Goal: Task Accomplishment & Management: Use online tool/utility

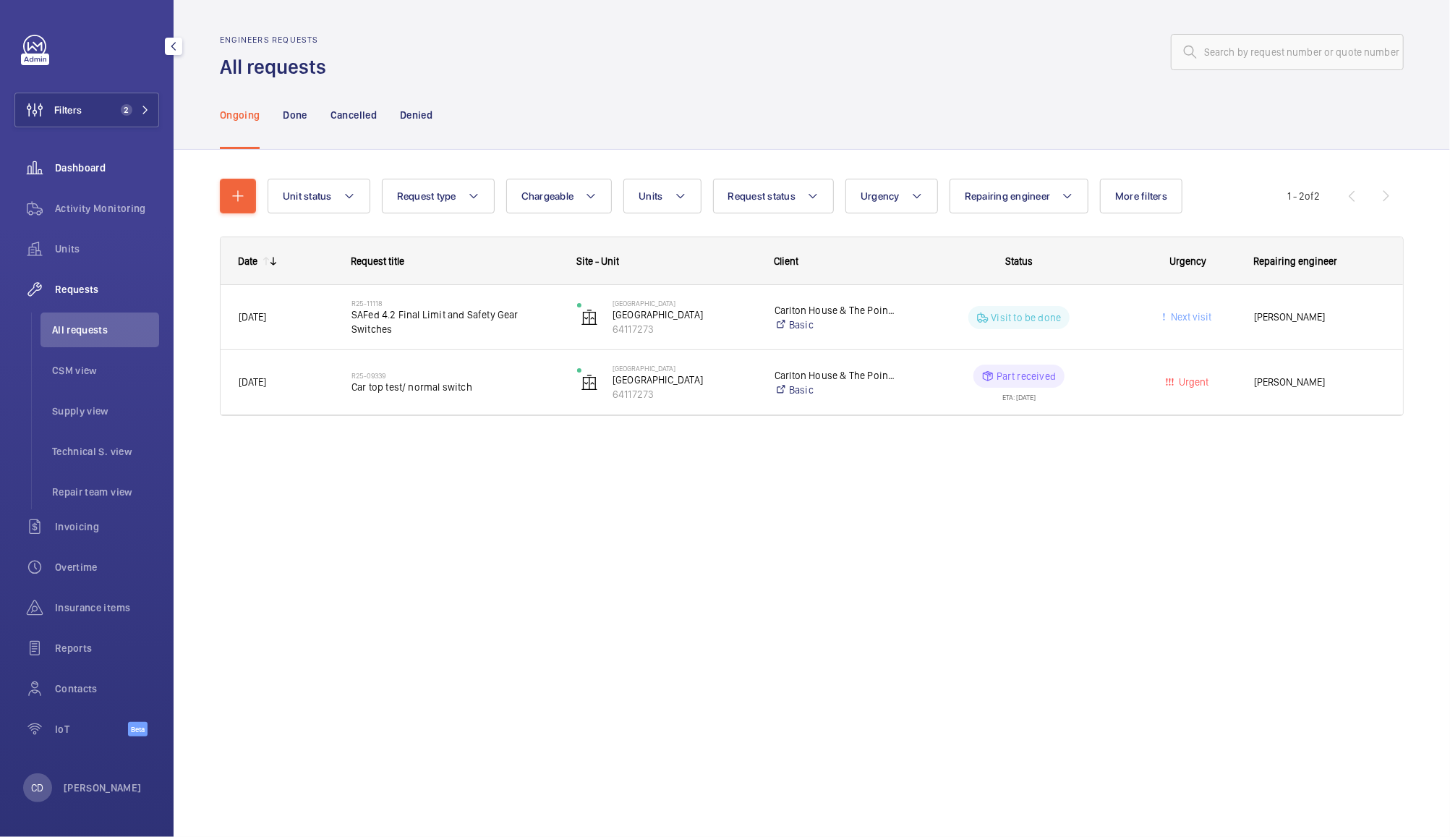
click at [96, 163] on span "Dashboard" at bounding box center [107, 168] width 104 height 14
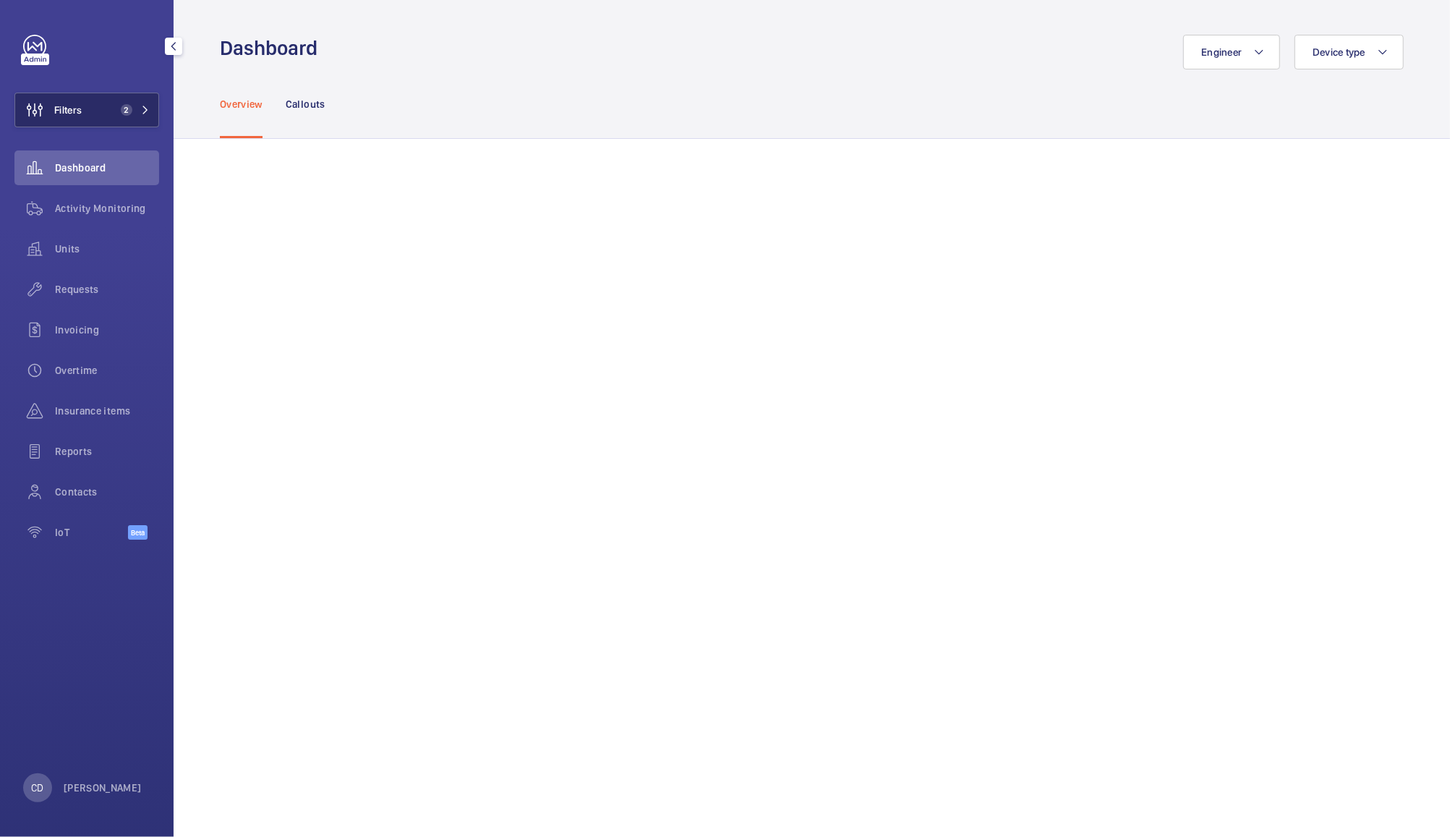
click at [101, 104] on button "Filters 2" at bounding box center [86, 110] width 145 height 35
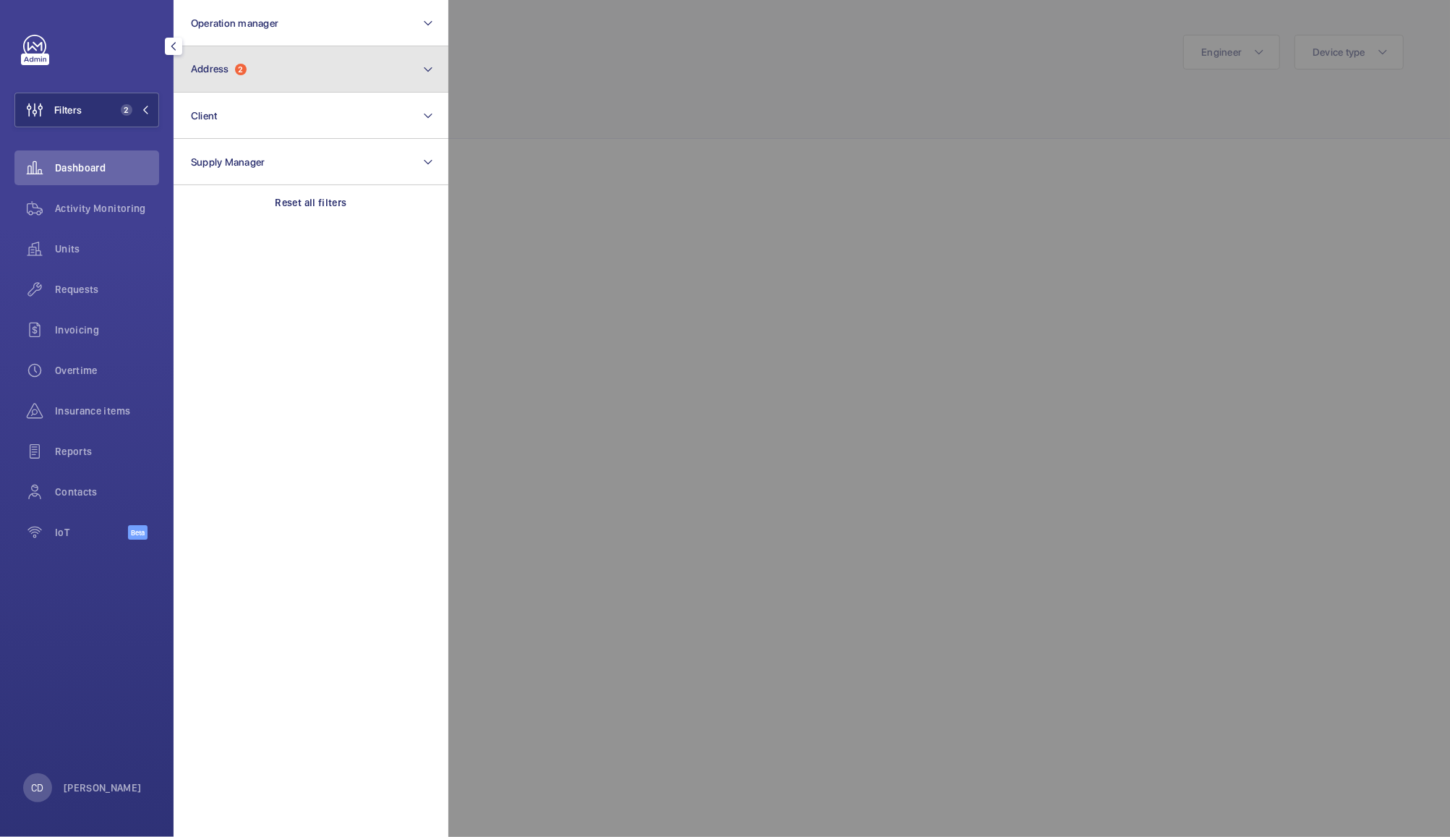
click at [210, 60] on button "Address 2" at bounding box center [311, 69] width 275 height 46
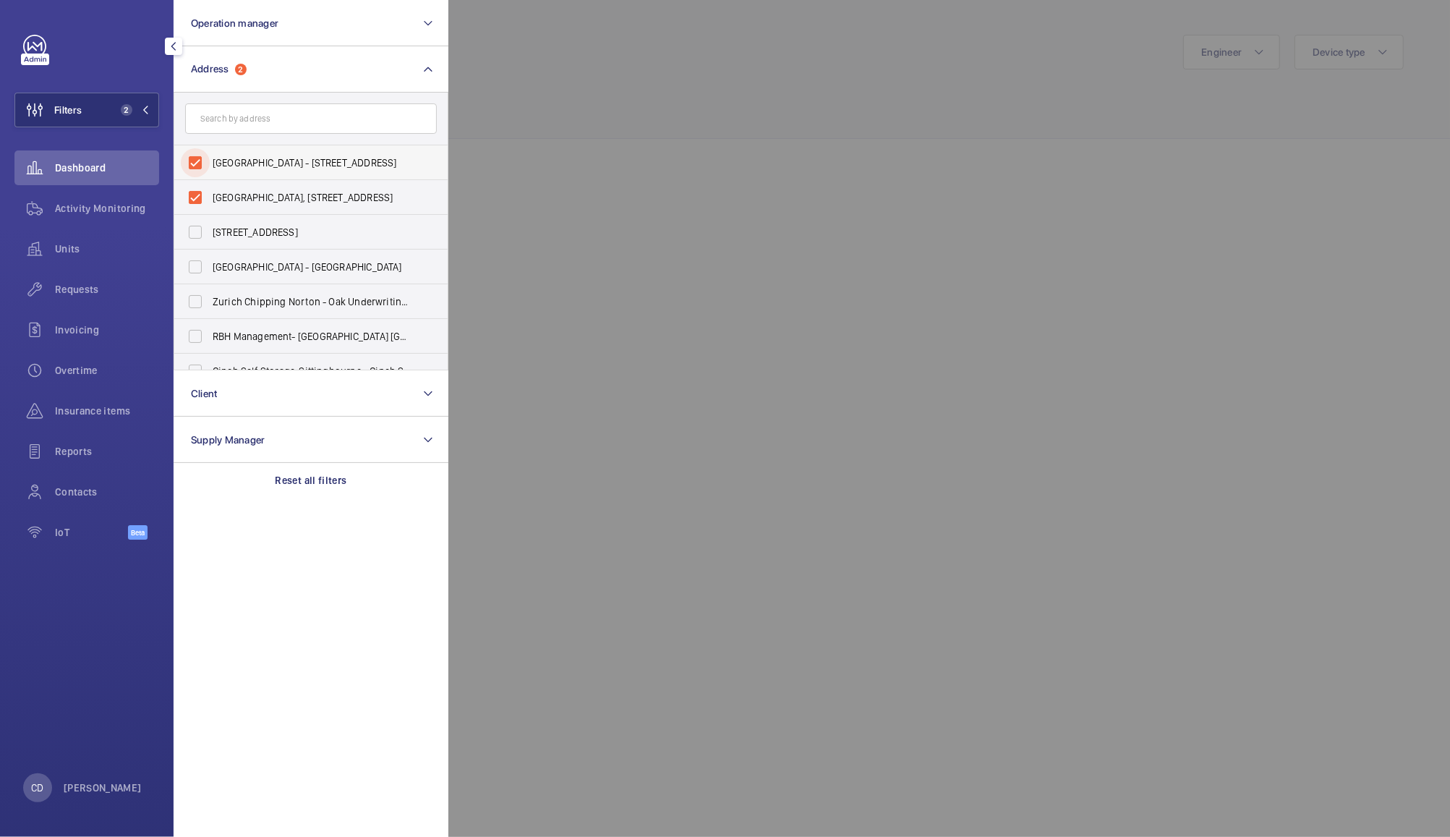
click at [203, 162] on input "[GEOGRAPHIC_DATA] - [STREET_ADDRESS]" at bounding box center [195, 162] width 29 height 29
checkbox input "false"
click at [195, 195] on input "[GEOGRAPHIC_DATA], [STREET_ADDRESS]" at bounding box center [195, 197] width 29 height 29
checkbox input "false"
click at [542, 99] on div at bounding box center [1173, 418] width 1450 height 837
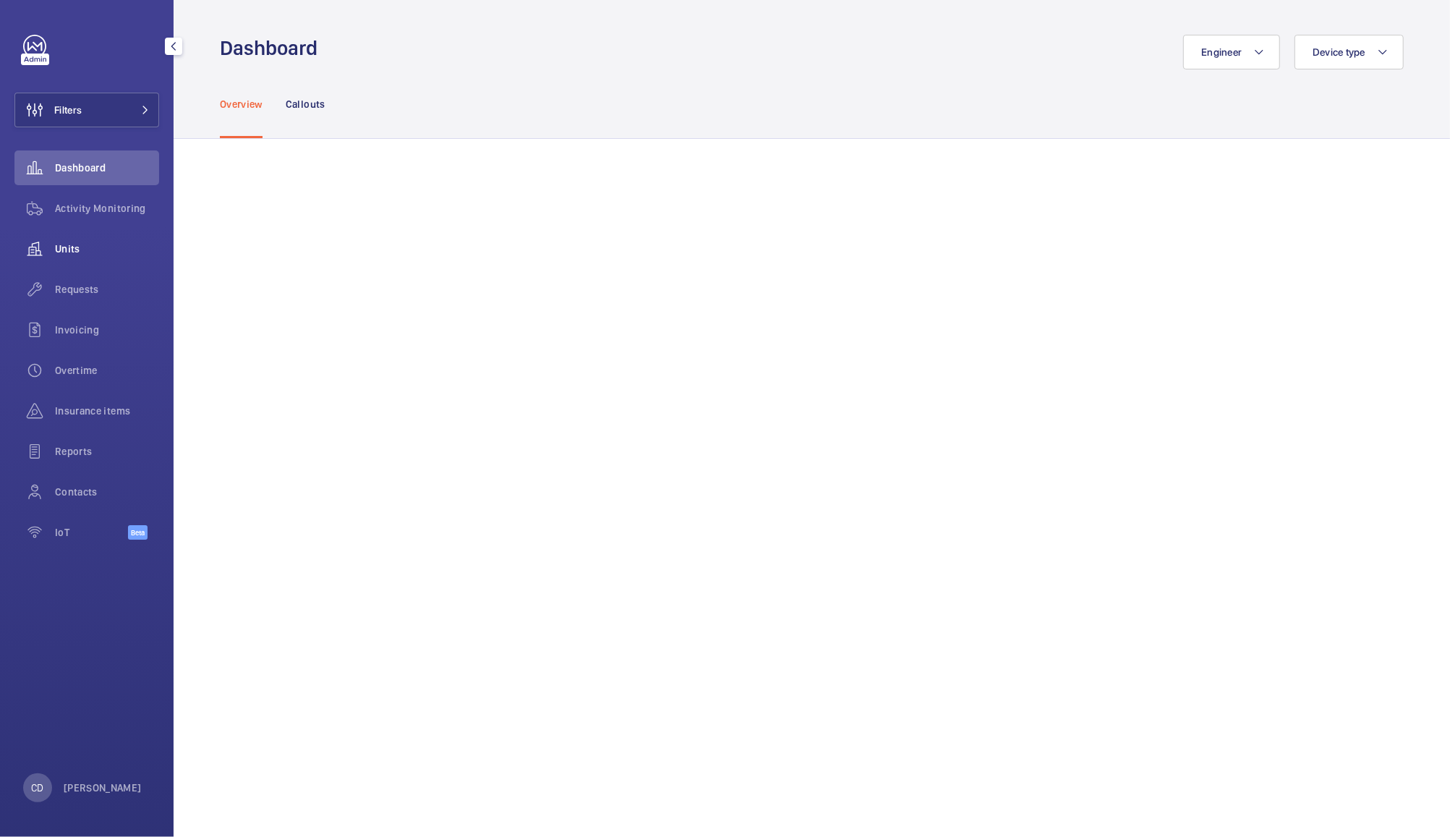
click at [75, 246] on span "Units" at bounding box center [107, 249] width 104 height 14
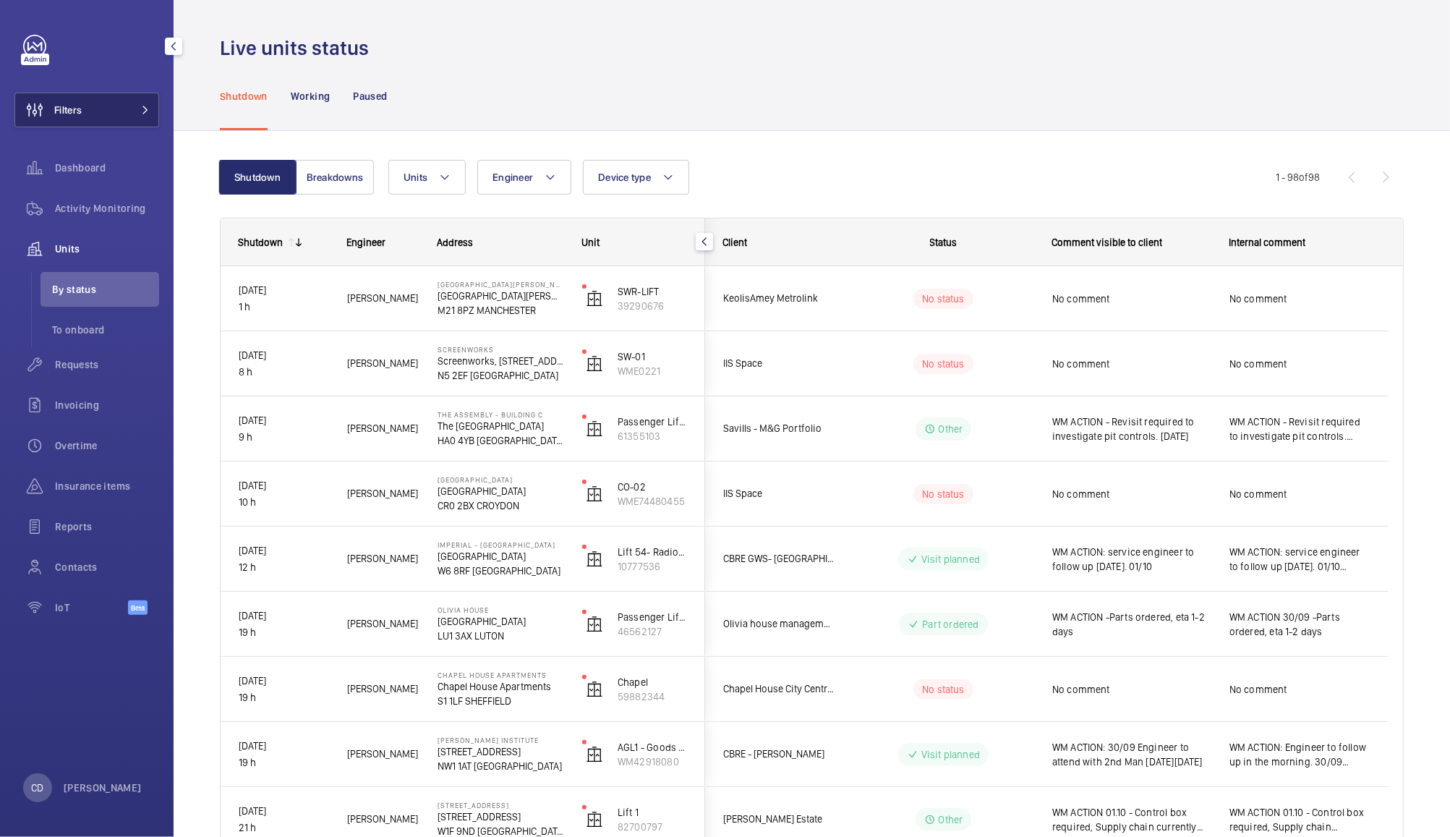
click at [90, 100] on button "Filters" at bounding box center [86, 110] width 145 height 35
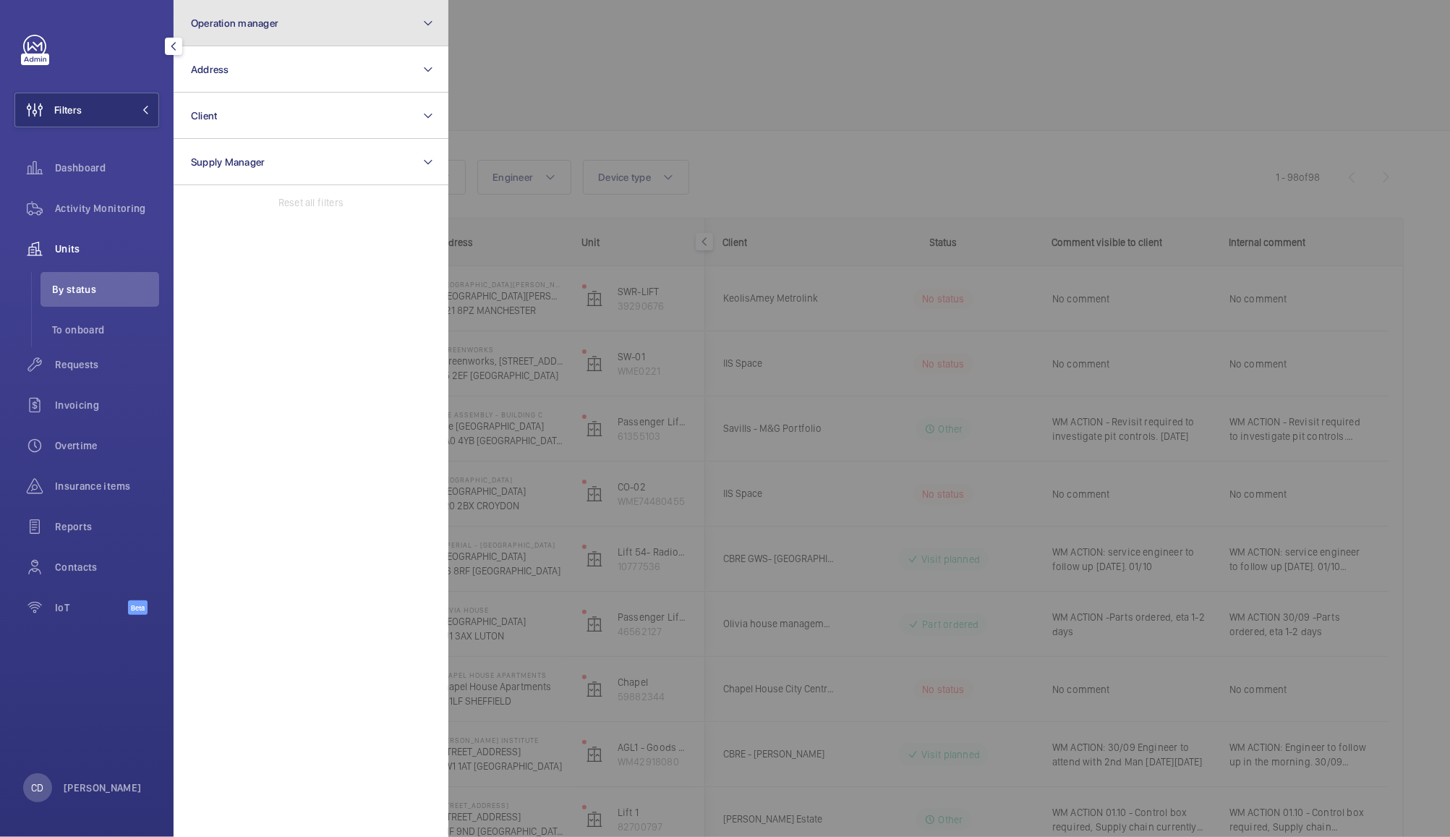
click at [237, 21] on span "Operation manager" at bounding box center [235, 23] width 88 height 12
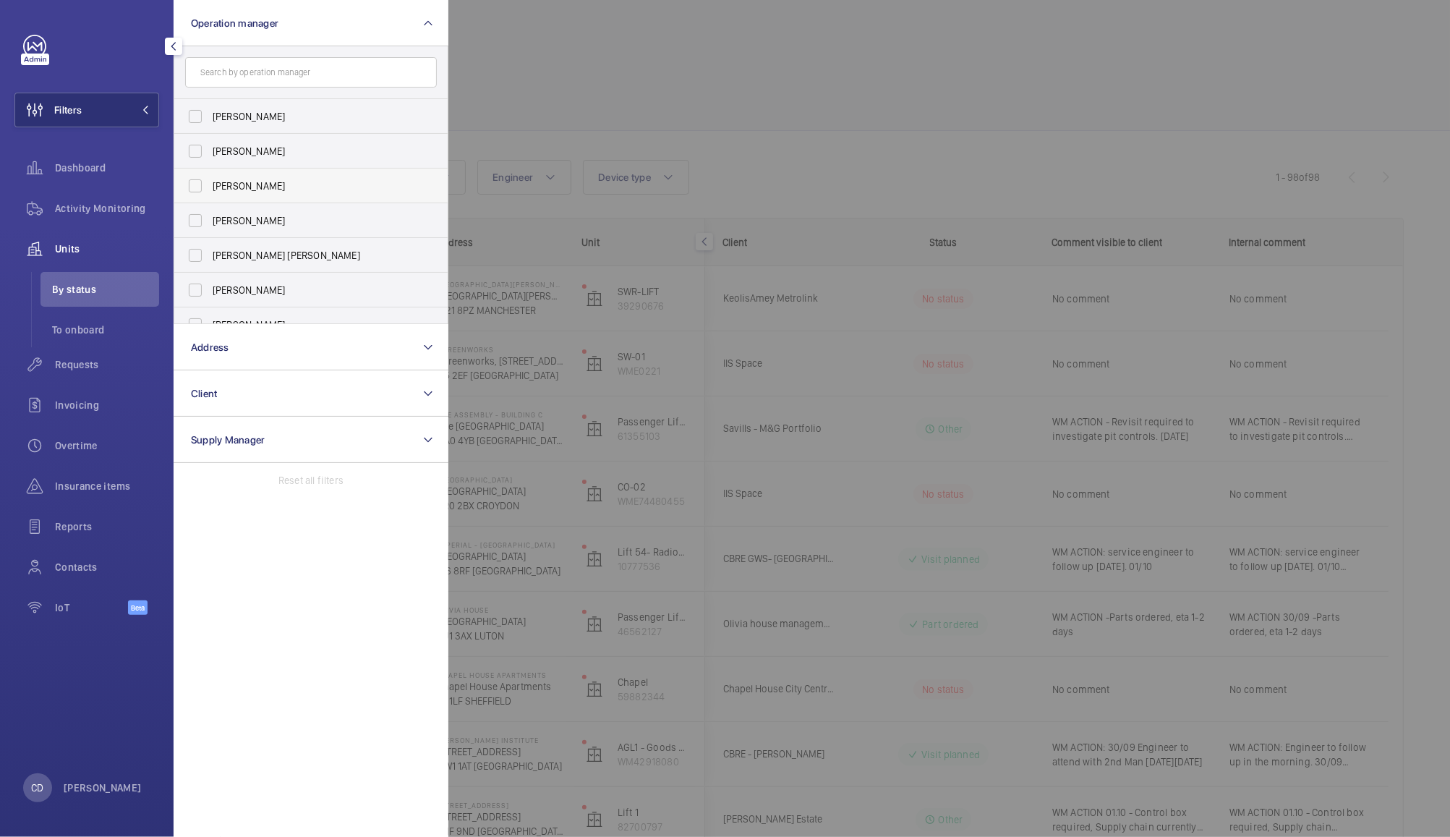
click at [199, 202] on label "[PERSON_NAME]" at bounding box center [300, 186] width 252 height 35
click at [199, 200] on input "[PERSON_NAME]" at bounding box center [195, 185] width 29 height 29
click at [199, 202] on label "[PERSON_NAME]" at bounding box center [300, 186] width 252 height 35
click at [199, 200] on input "[PERSON_NAME]" at bounding box center [195, 185] width 29 height 29
checkbox input "false"
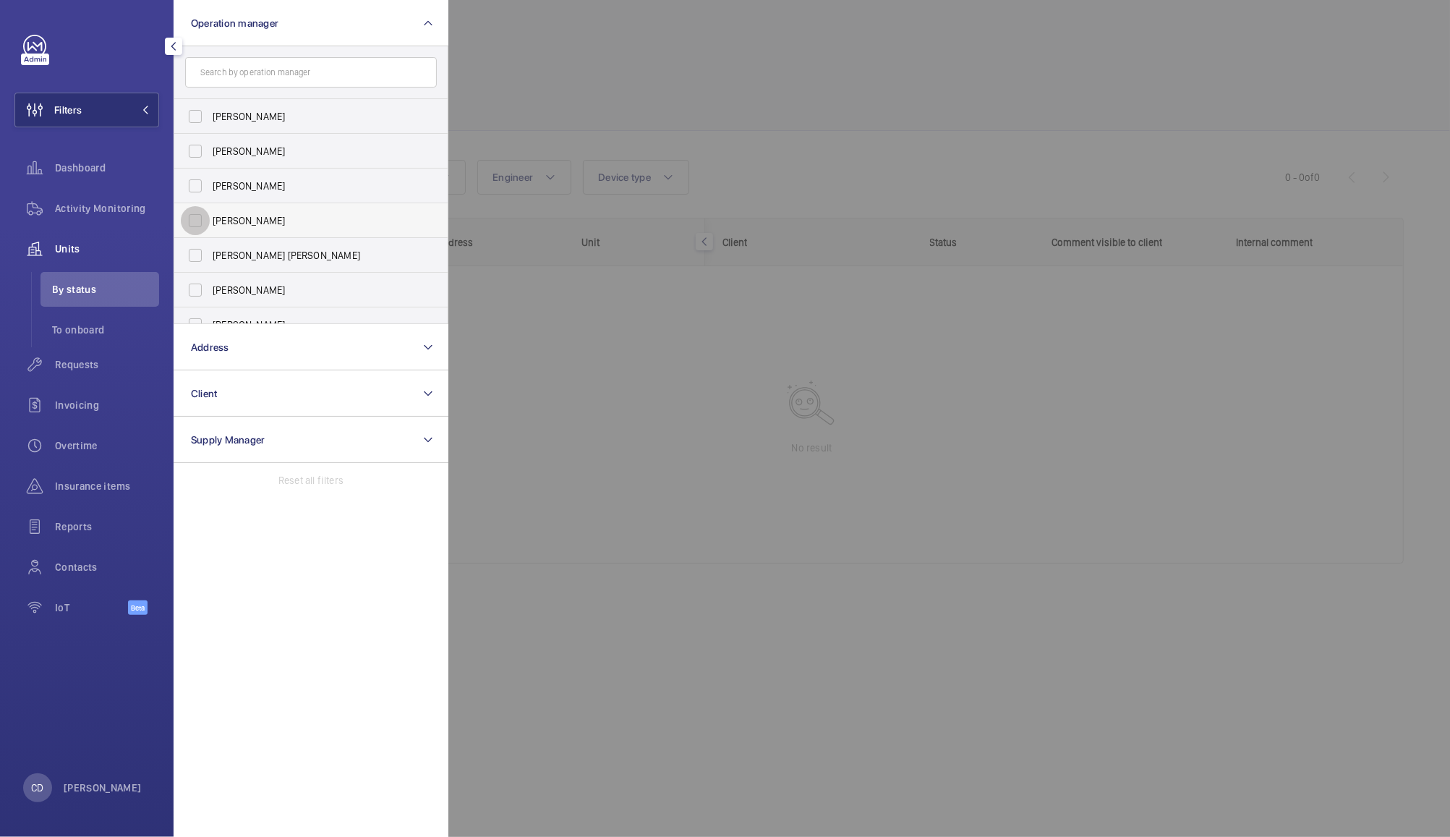
click at [197, 224] on input "[PERSON_NAME]" at bounding box center [195, 220] width 29 height 29
checkbox input "true"
click at [708, 98] on div at bounding box center [1173, 418] width 1450 height 837
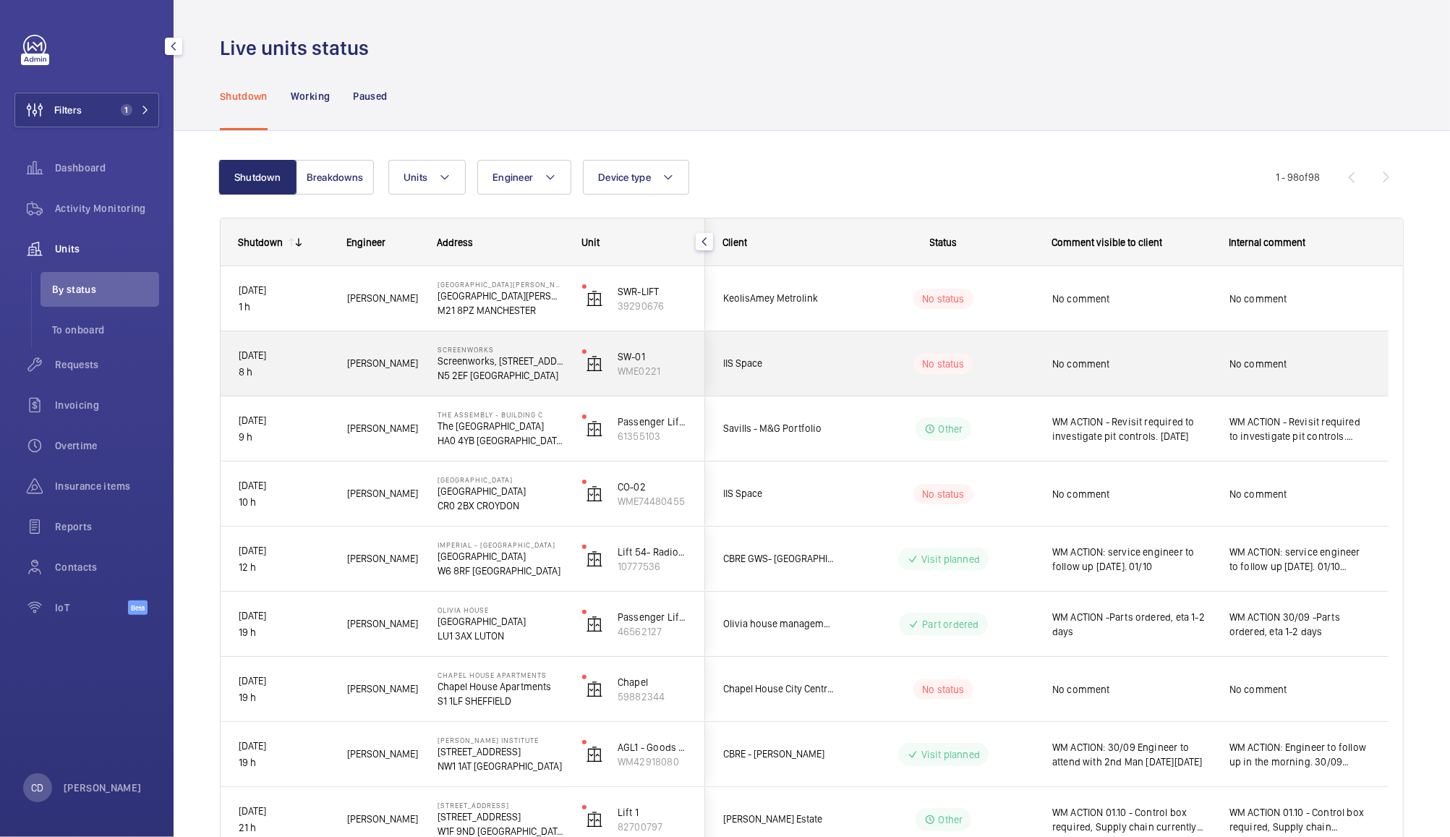
click at [804, 373] on div "IIS Space" at bounding box center [770, 364] width 129 height 46
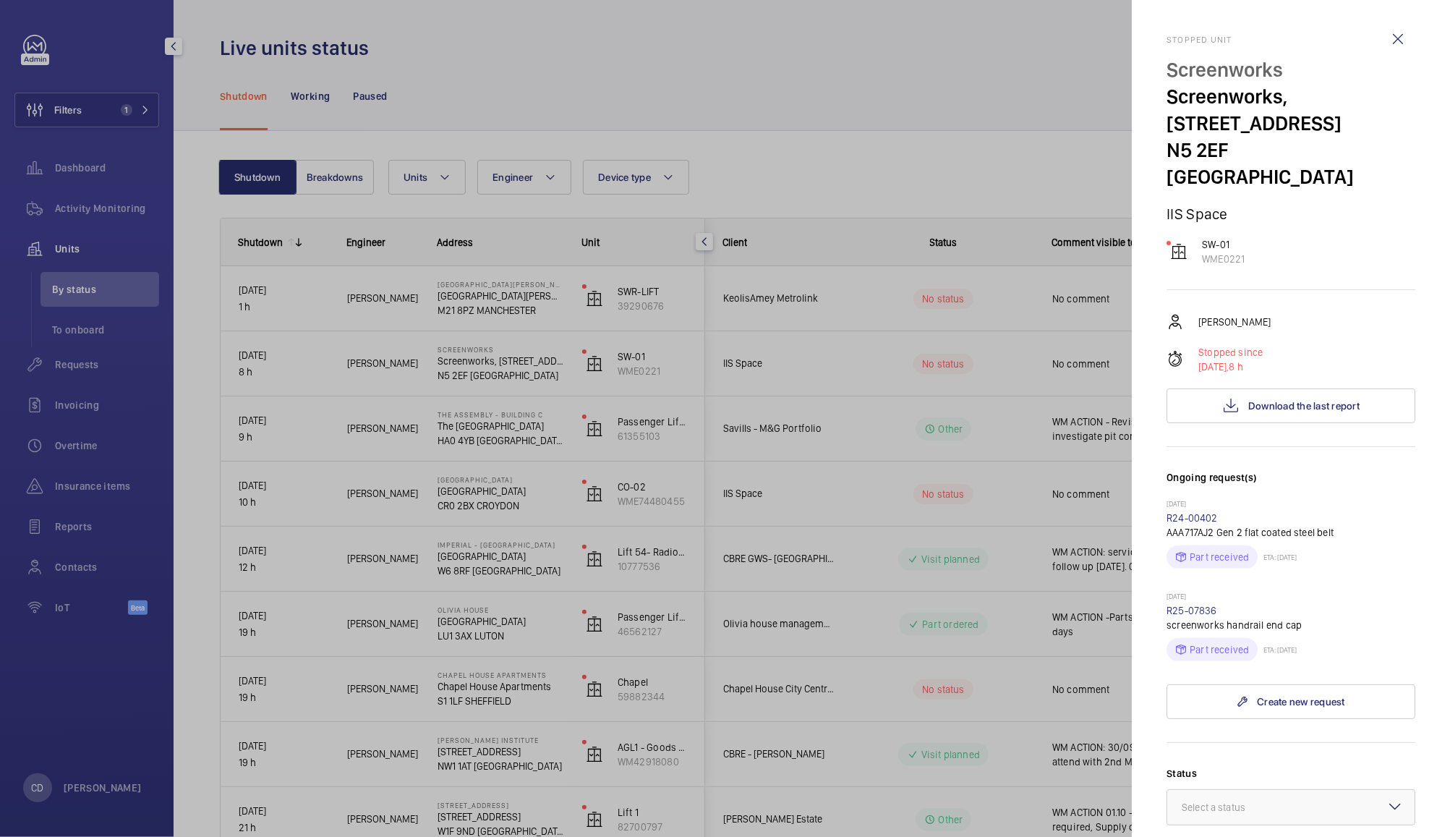
click at [804, 373] on div at bounding box center [725, 418] width 1450 height 837
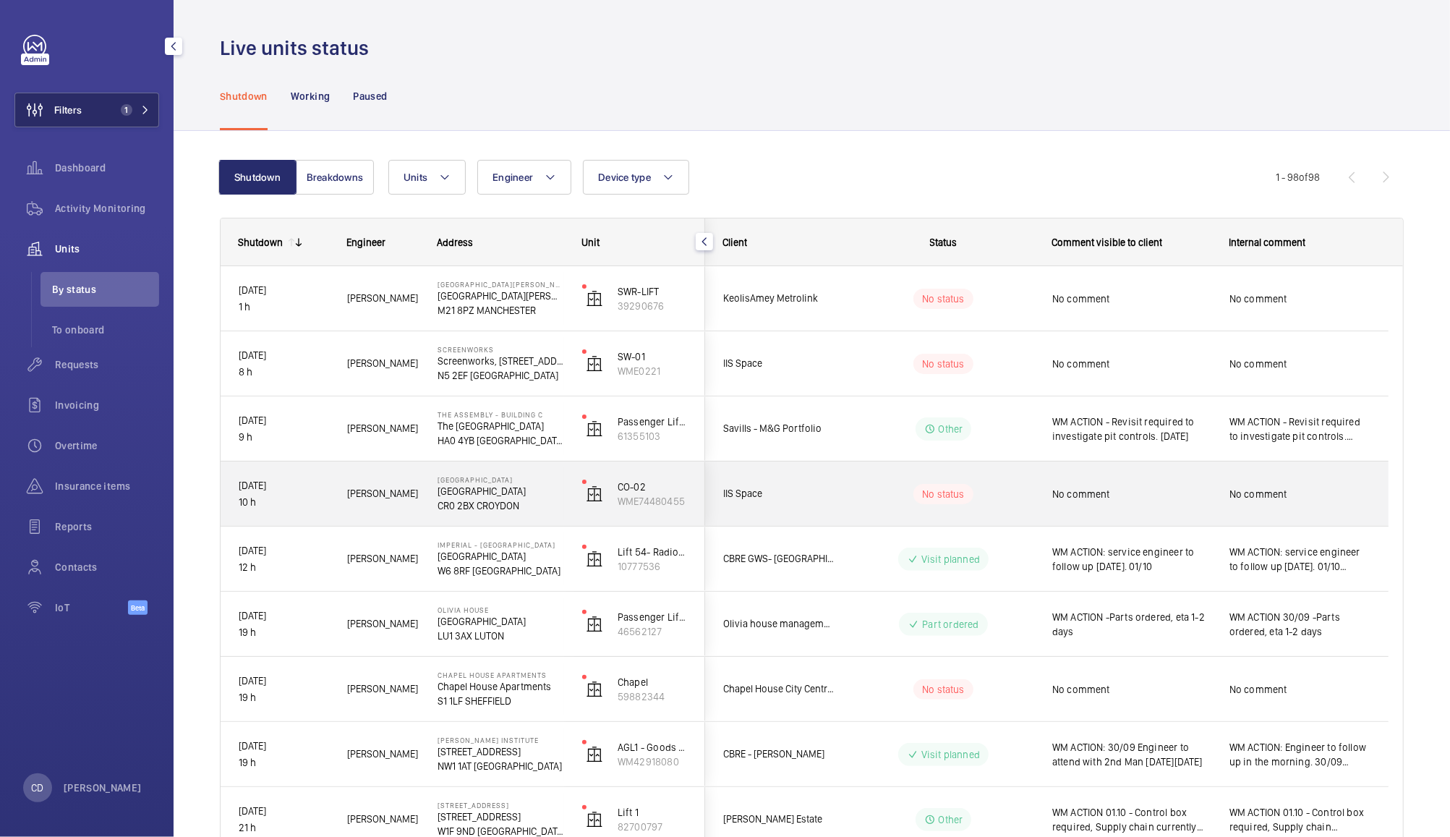
click at [85, 103] on button "Filters 1" at bounding box center [86, 110] width 145 height 35
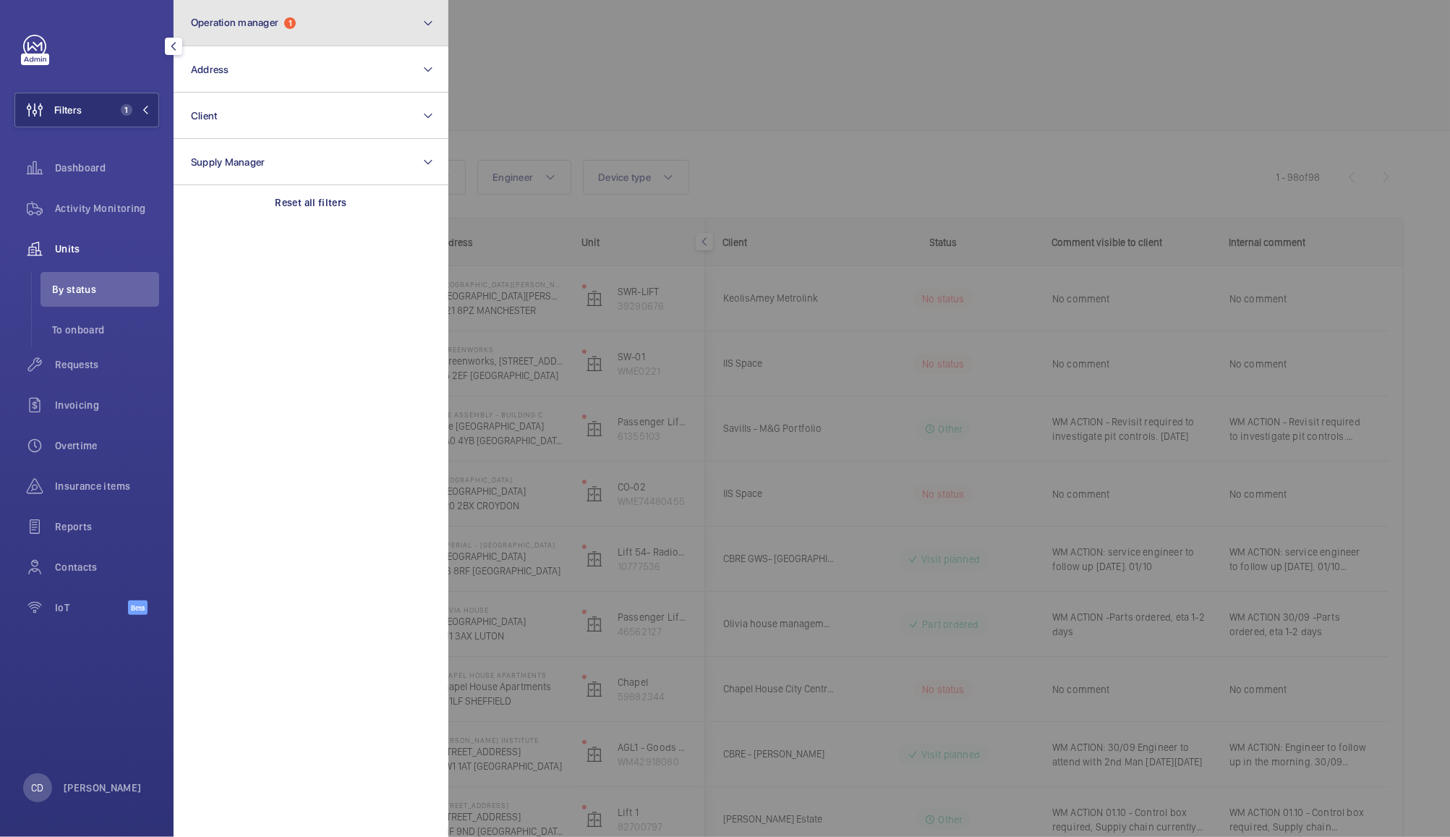
click at [345, 12] on button "Operation manager 1" at bounding box center [311, 23] width 275 height 46
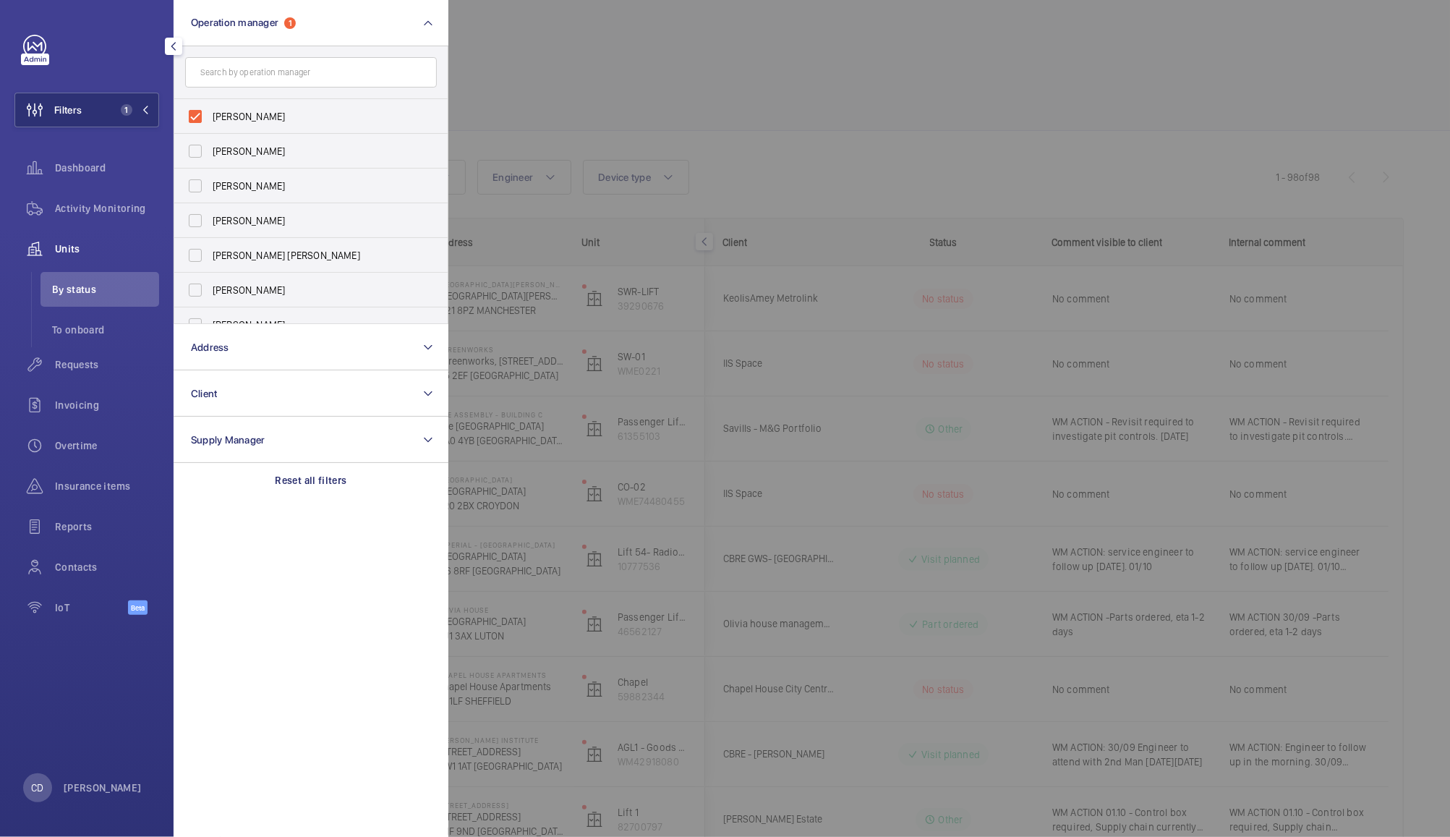
click at [616, 64] on div at bounding box center [1173, 418] width 1450 height 837
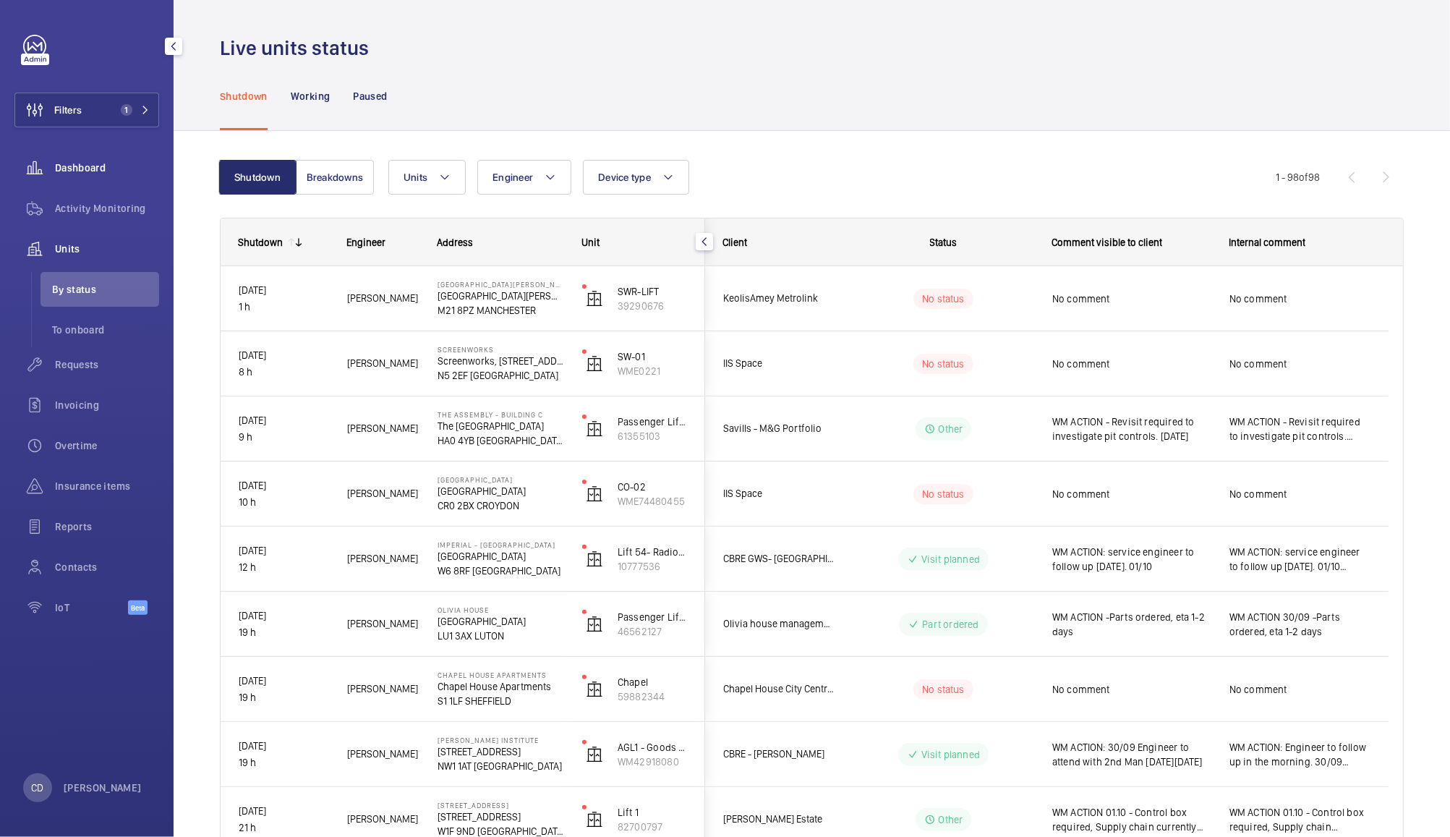
click at [54, 169] on wm-front-icon-button at bounding box center [34, 167] width 41 height 35
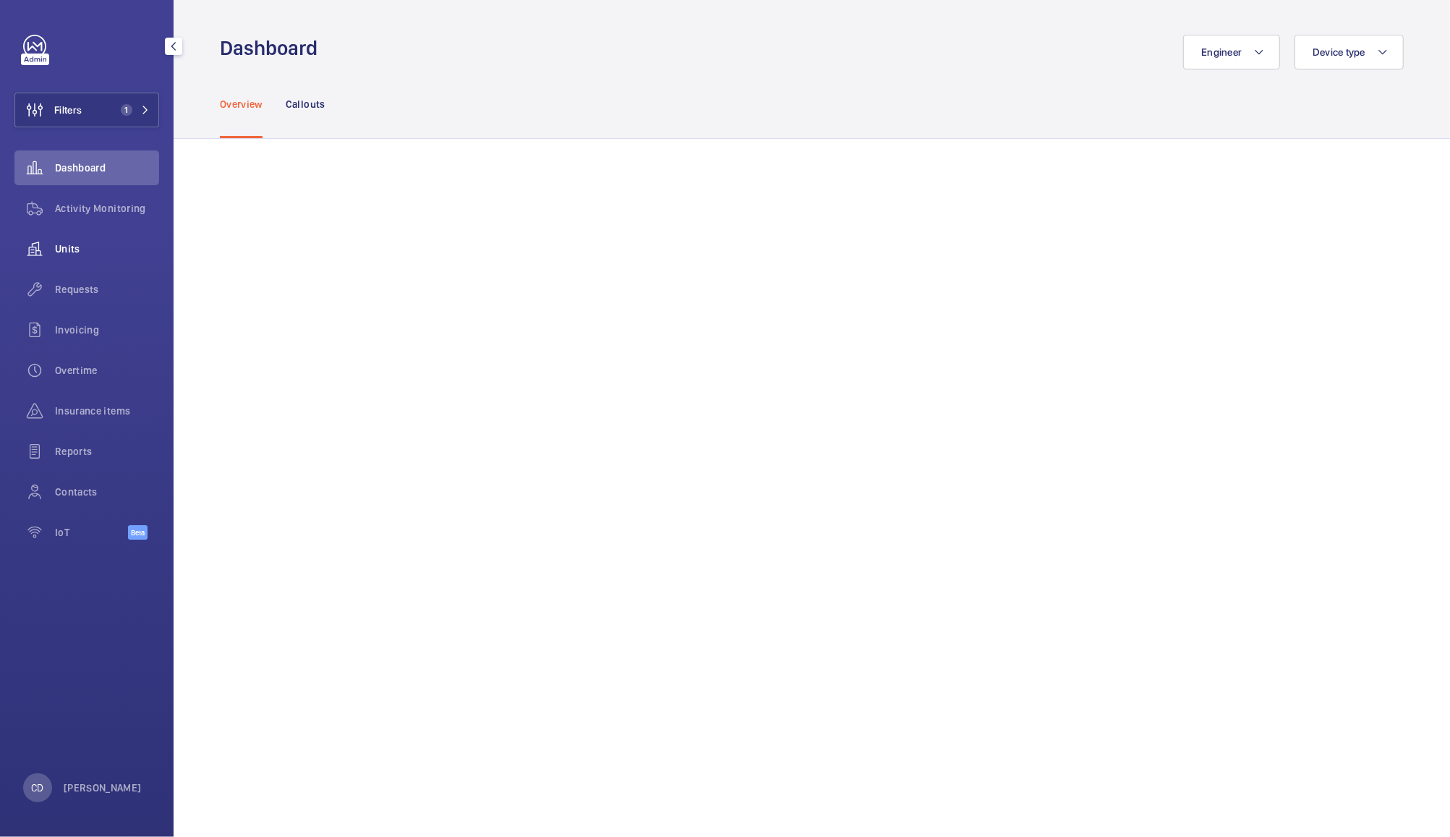
click at [74, 247] on span "Units" at bounding box center [107, 249] width 104 height 14
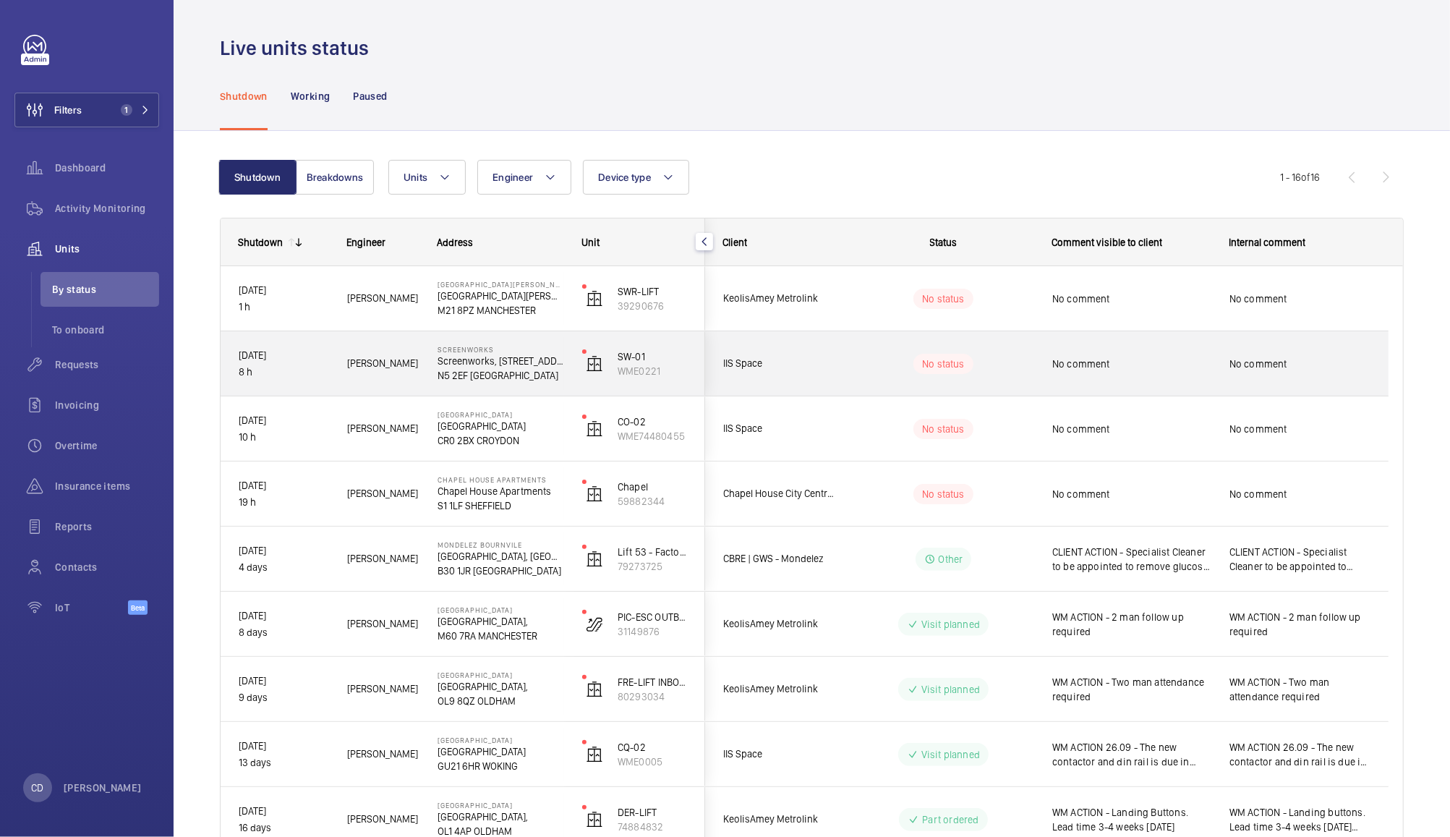
click at [817, 355] on span "IIS Space" at bounding box center [778, 363] width 111 height 17
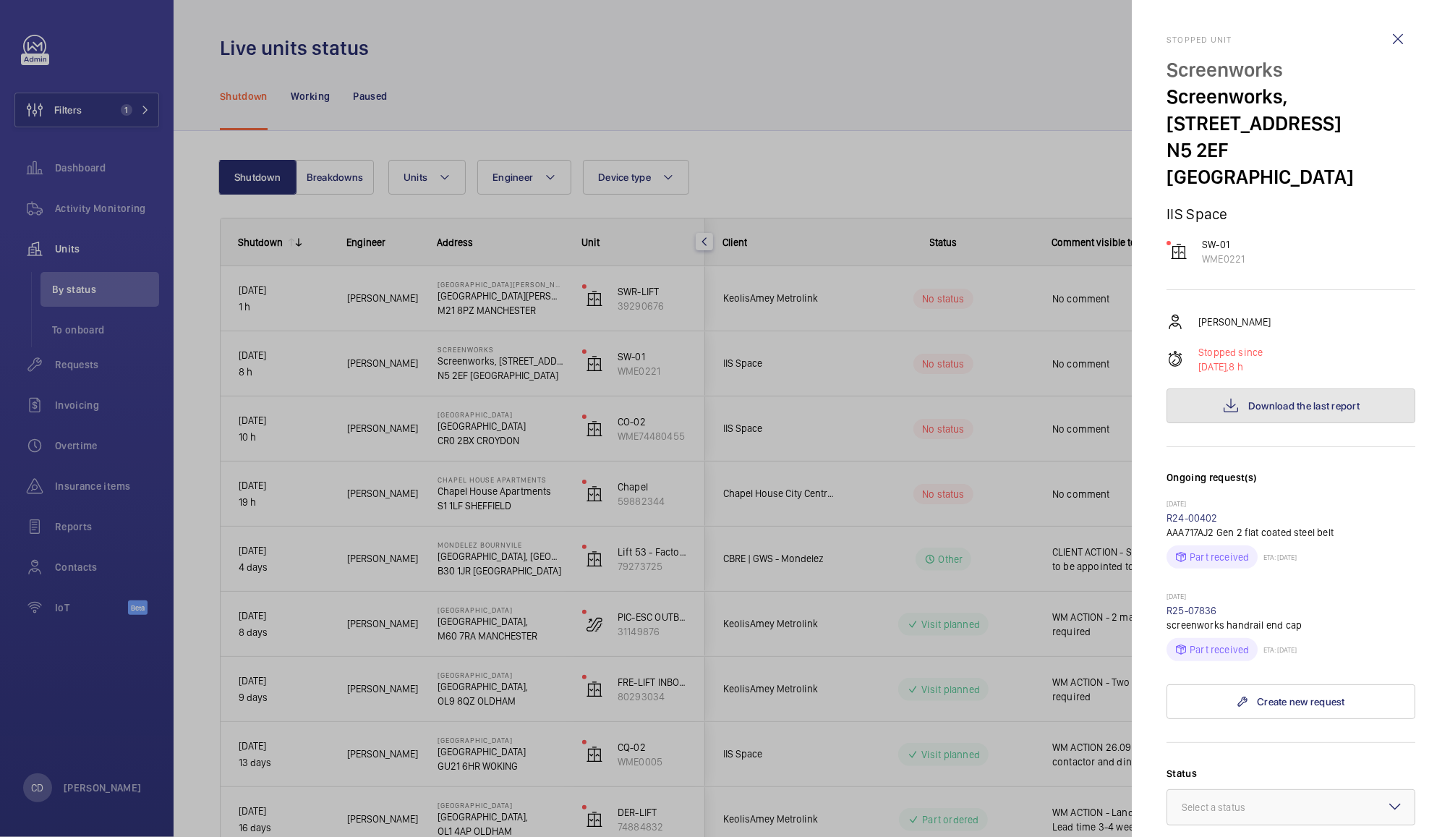
click at [1305, 412] on span "Download the last report" at bounding box center [1303, 406] width 111 height 12
click at [953, 191] on div at bounding box center [725, 418] width 1450 height 837
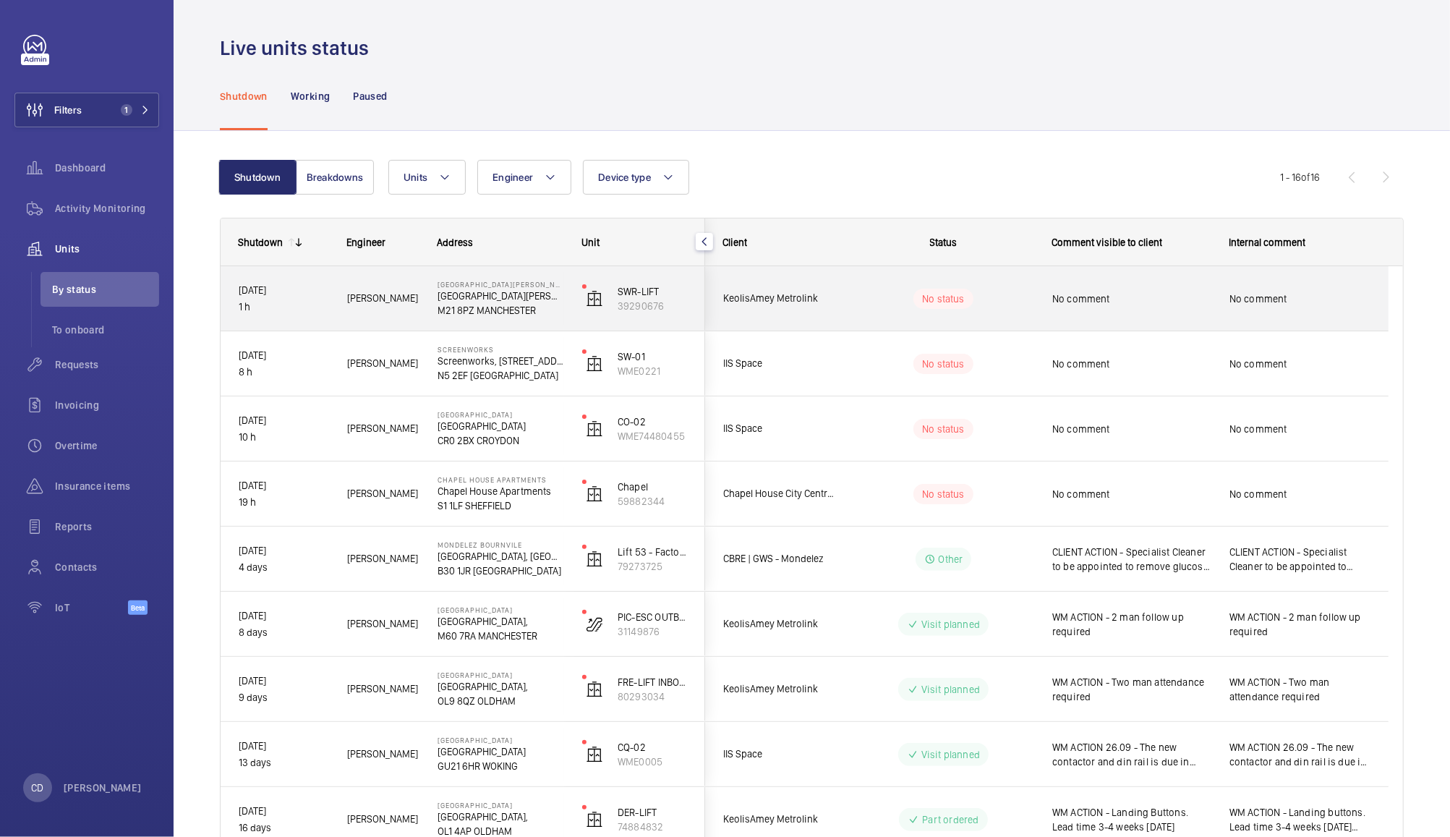
click at [1099, 290] on div "No comment" at bounding box center [1131, 298] width 158 height 33
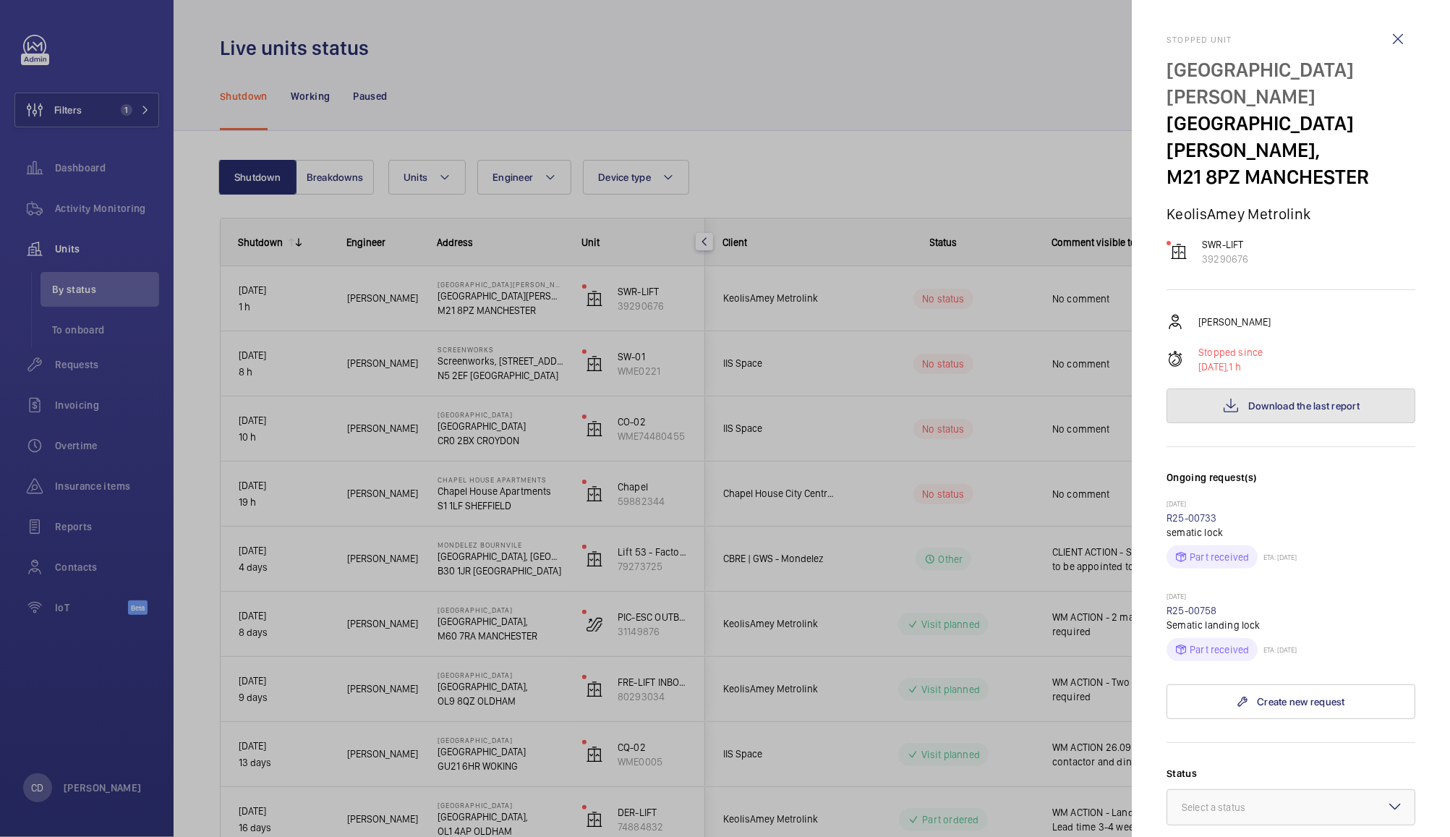
click at [1308, 404] on span "Download the last report" at bounding box center [1303, 406] width 111 height 12
click at [1342, 500] on p "[DATE]" at bounding box center [1291, 505] width 249 height 12
click at [833, 530] on div at bounding box center [725, 418] width 1450 height 837
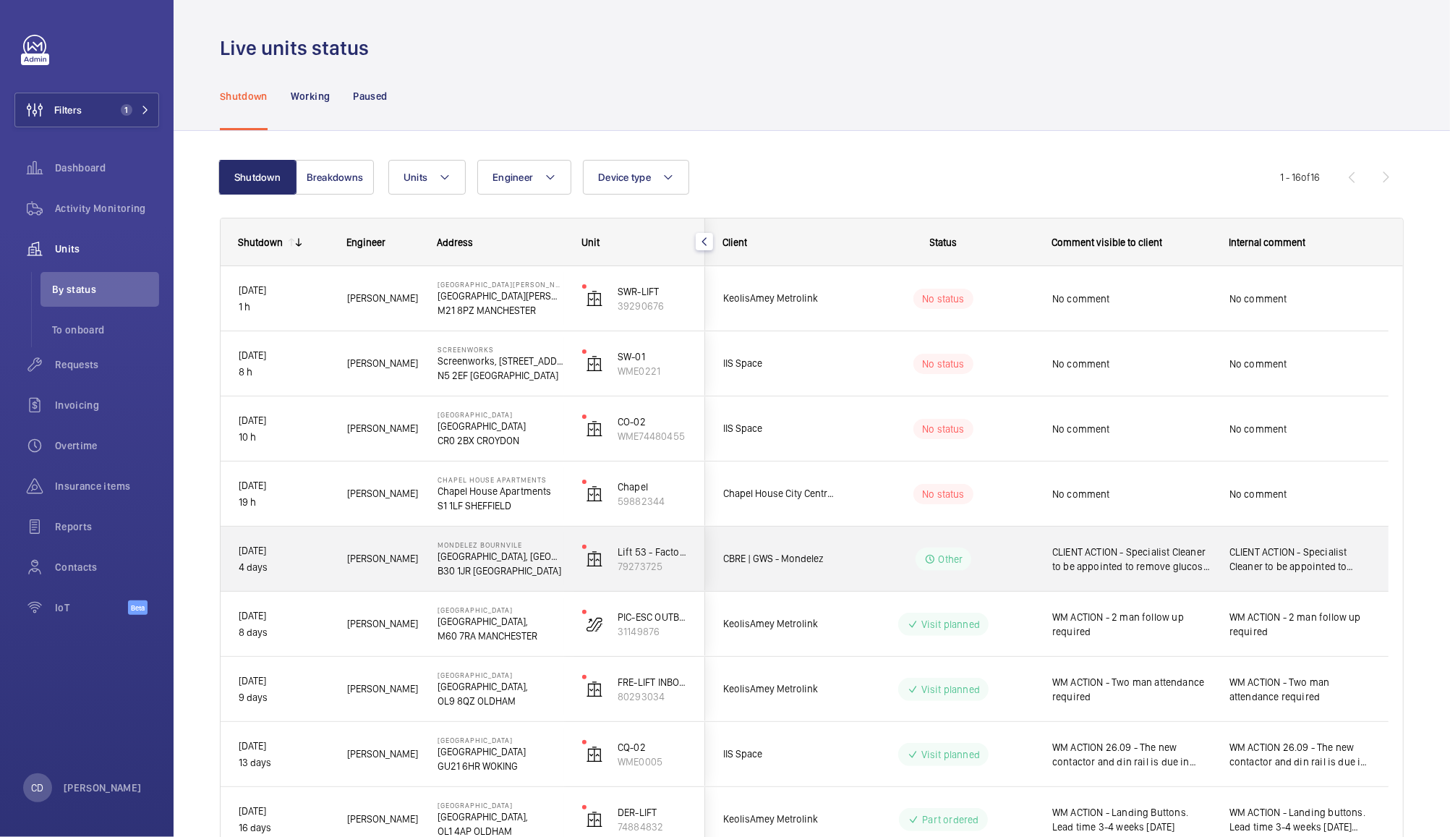
click at [856, 507] on div "No status" at bounding box center [934, 493] width 197 height 49
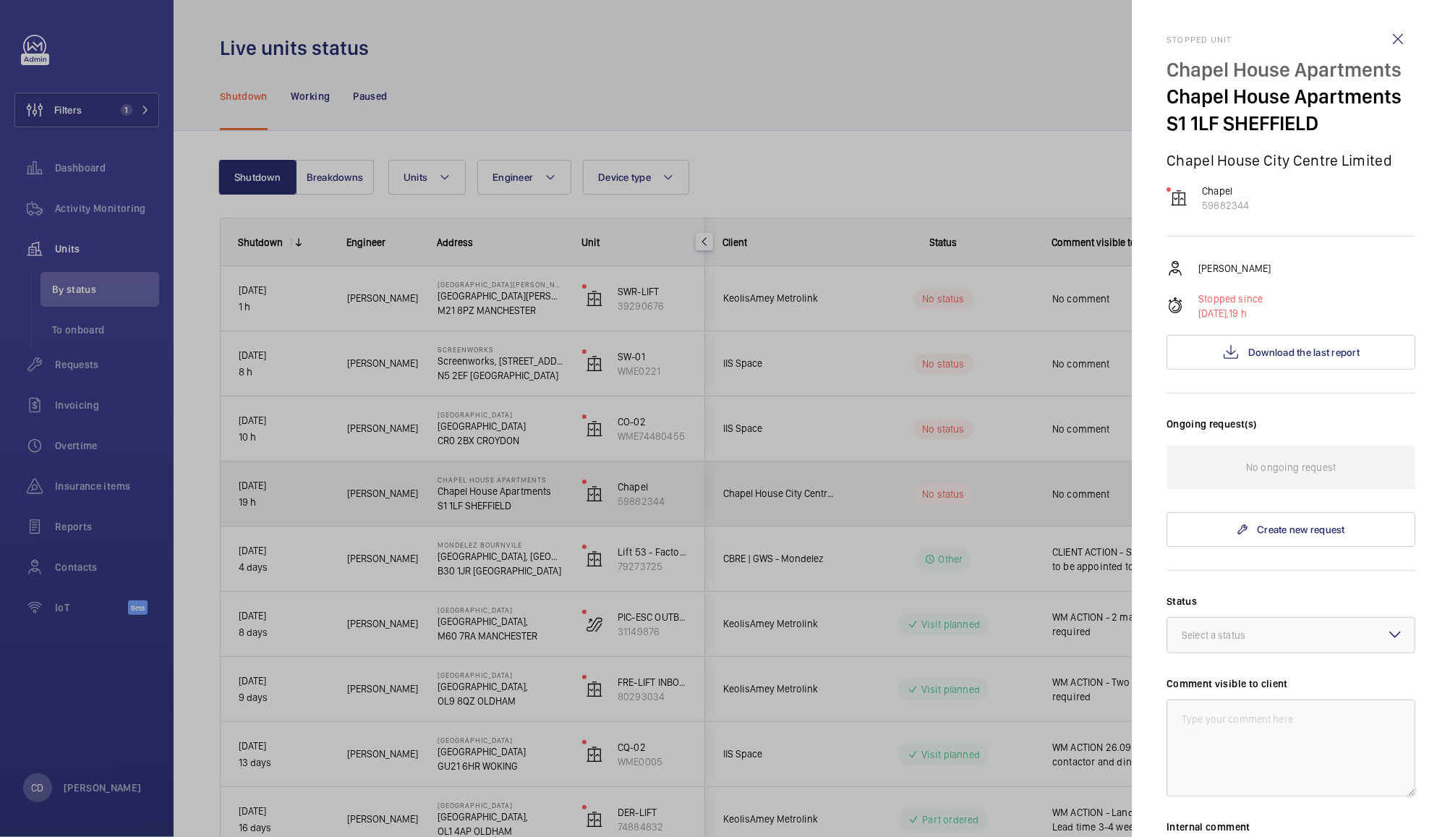
click at [856, 499] on div at bounding box center [725, 418] width 1450 height 837
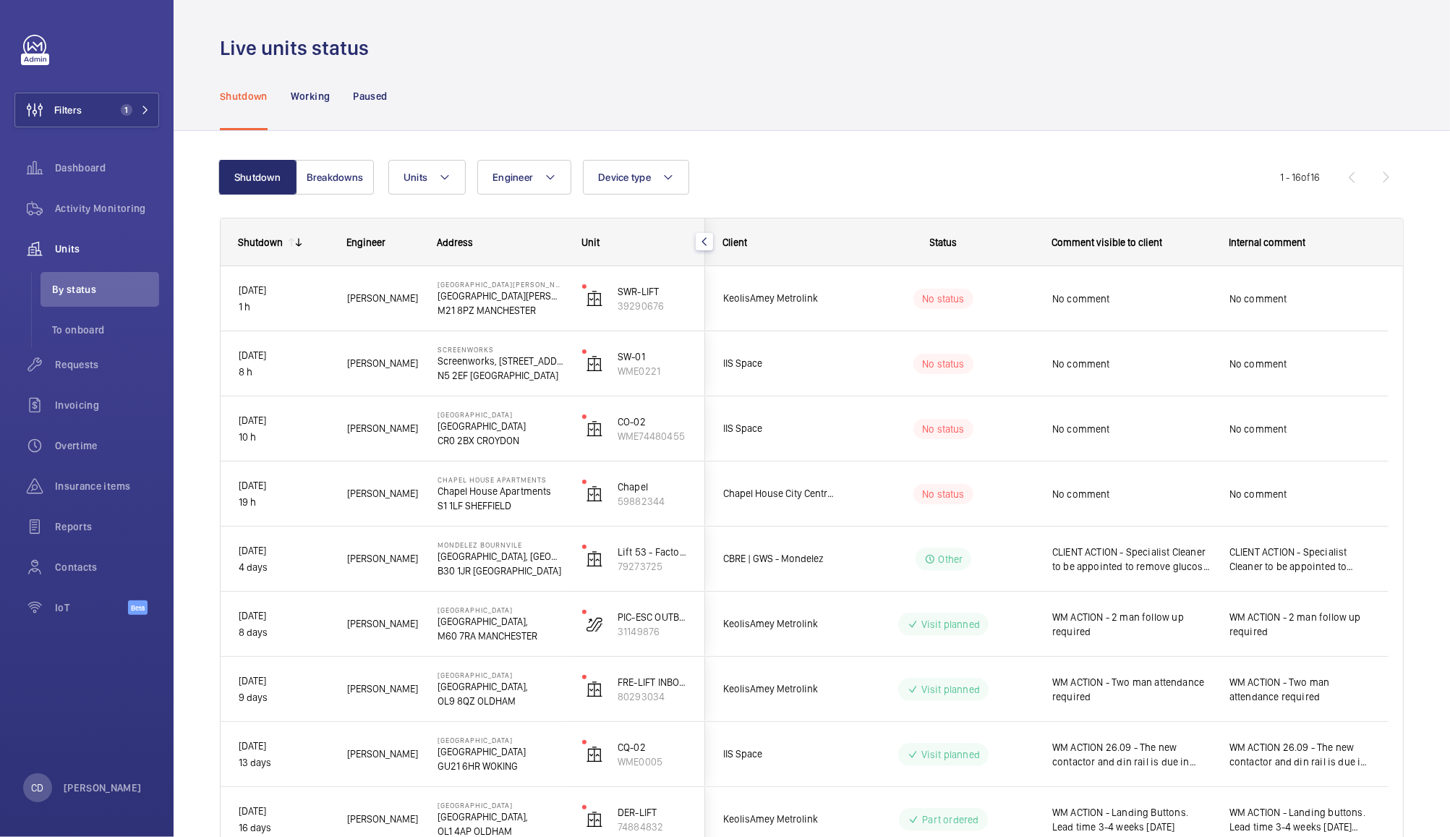
click at [793, 444] on div "IIS Space" at bounding box center [770, 429] width 129 height 46
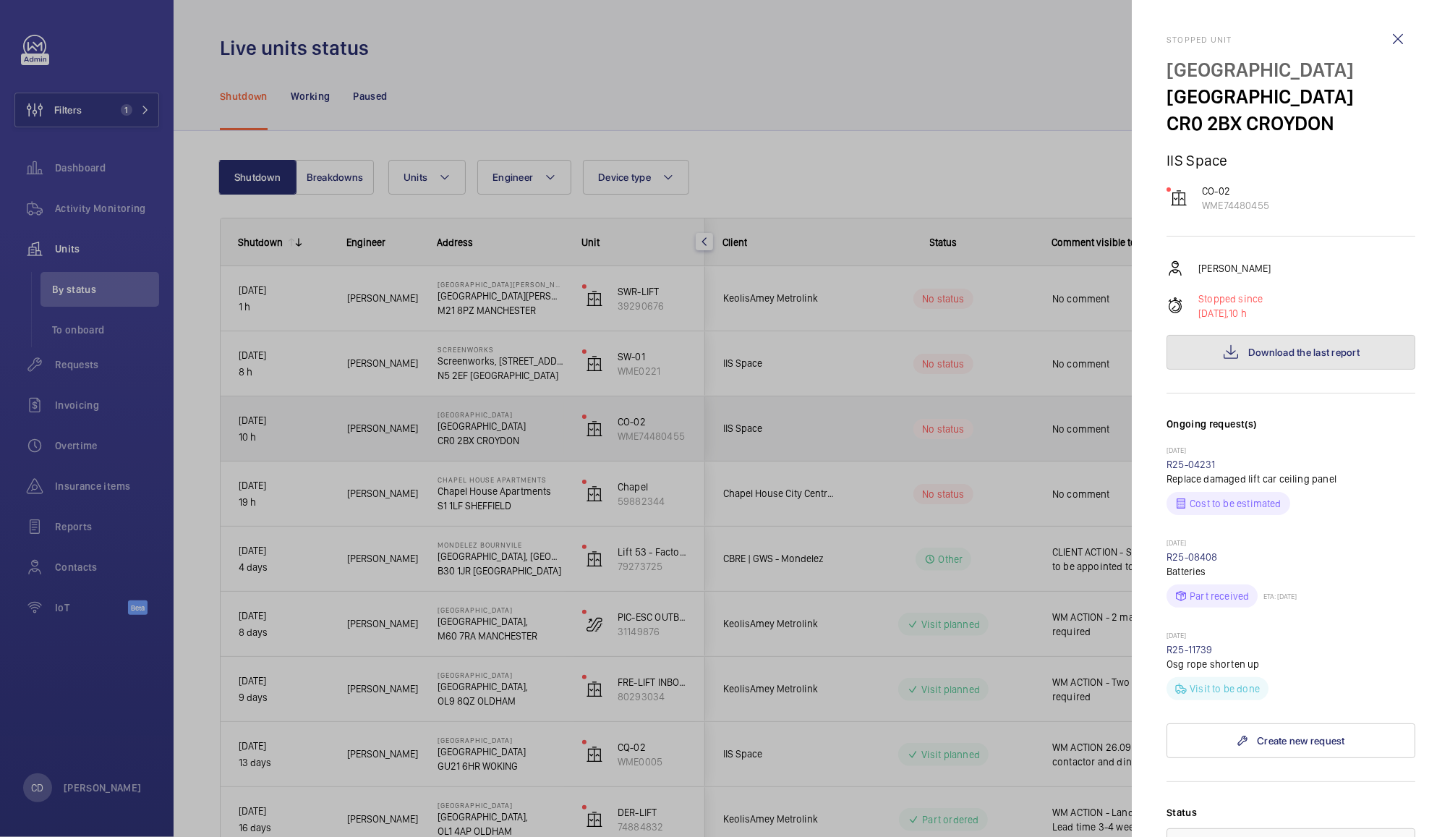
click at [1297, 349] on span "Download the last report" at bounding box center [1303, 352] width 111 height 12
